Goal: Information Seeking & Learning: Learn about a topic

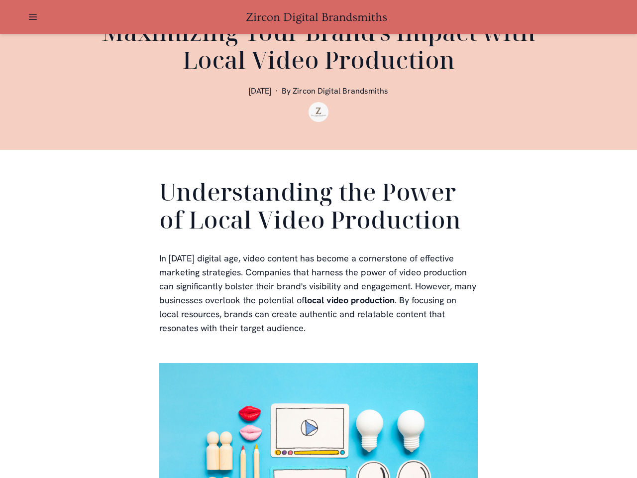
scroll to position [299, 0]
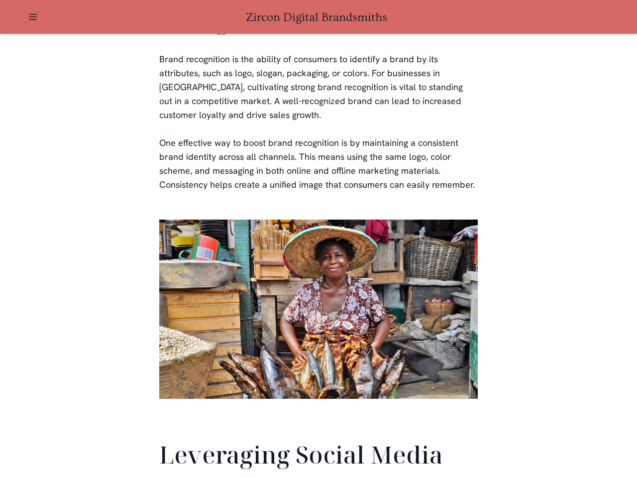
scroll to position [2344, 0]
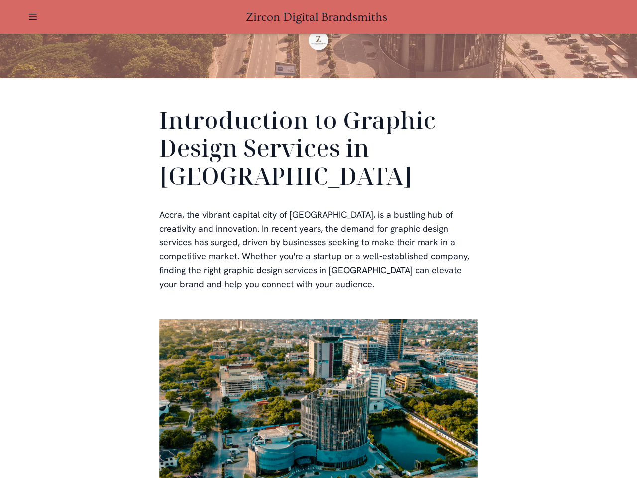
scroll to position [299, 0]
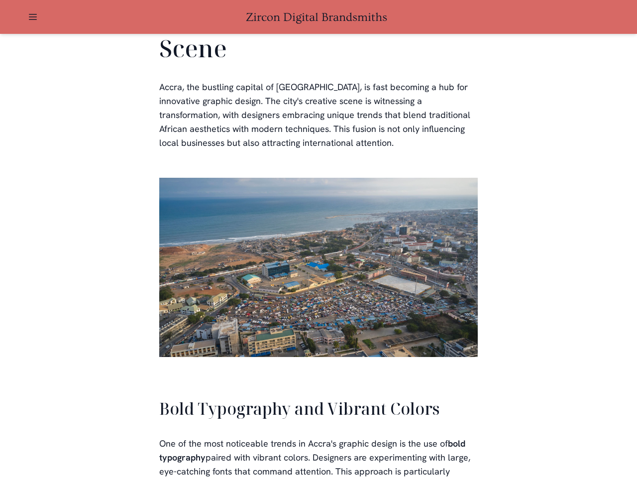
scroll to position [2255, 0]
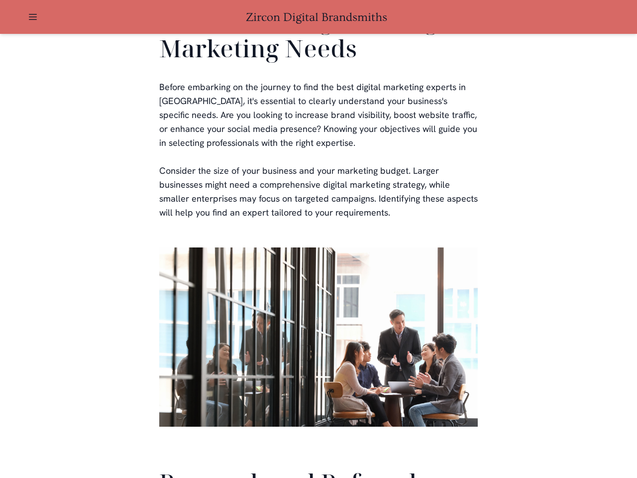
scroll to position [2370, 0]
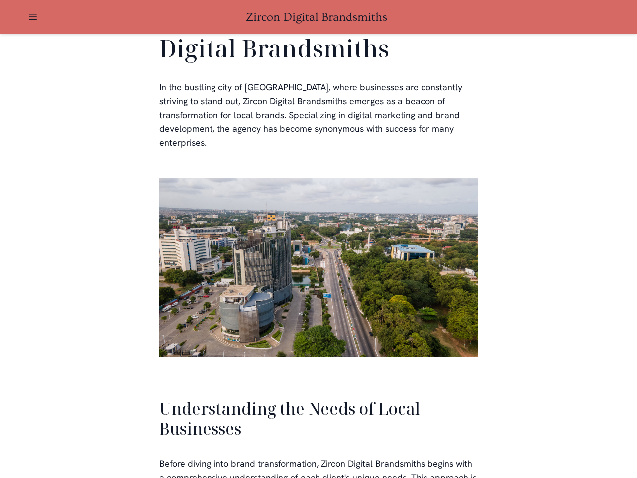
scroll to position [2123, 0]
